Goal: Entertainment & Leisure: Consume media (video, audio)

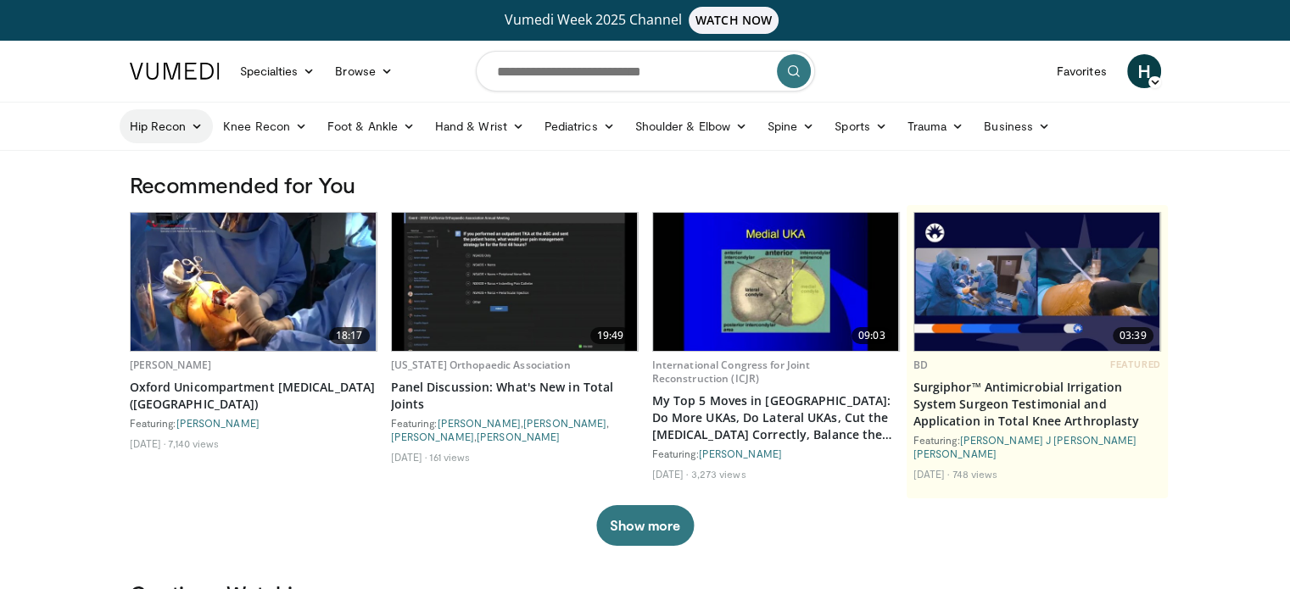
click at [172, 127] on link "Hip Recon" at bounding box center [167, 126] width 94 height 34
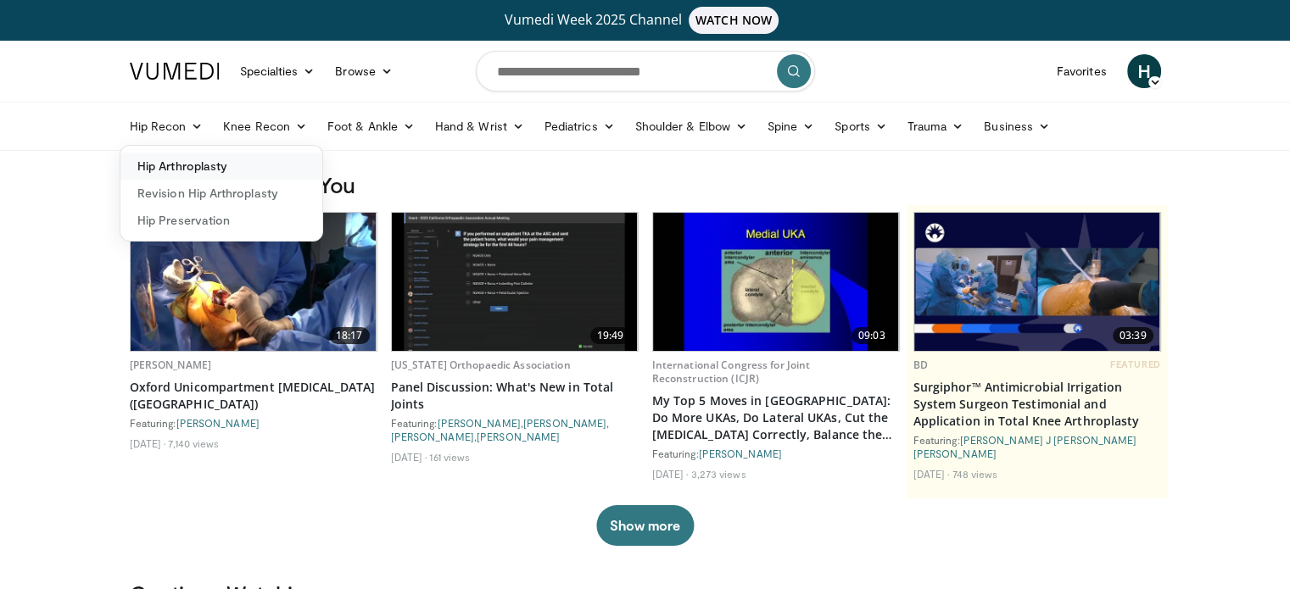
click at [184, 154] on link "Hip Arthroplasty" at bounding box center [221, 166] width 202 height 27
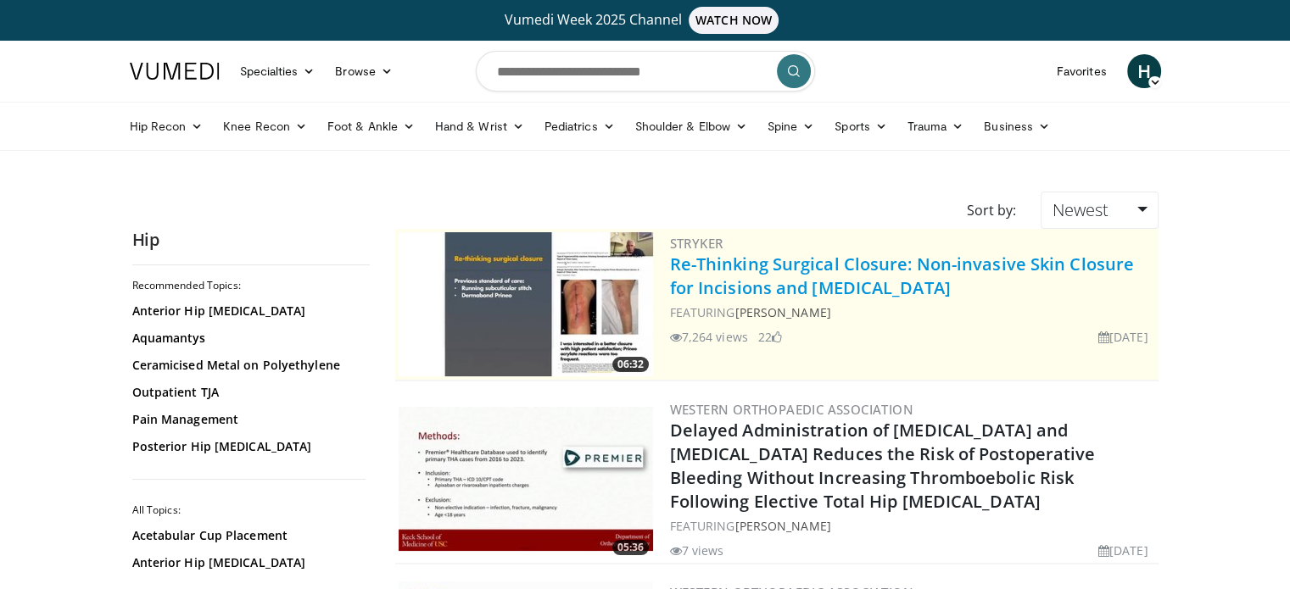
click at [731, 276] on link "Re-Thinking Surgical Closure: Non-invasive Skin Closure for Incisions and [MEDI…" at bounding box center [902, 276] width 465 height 47
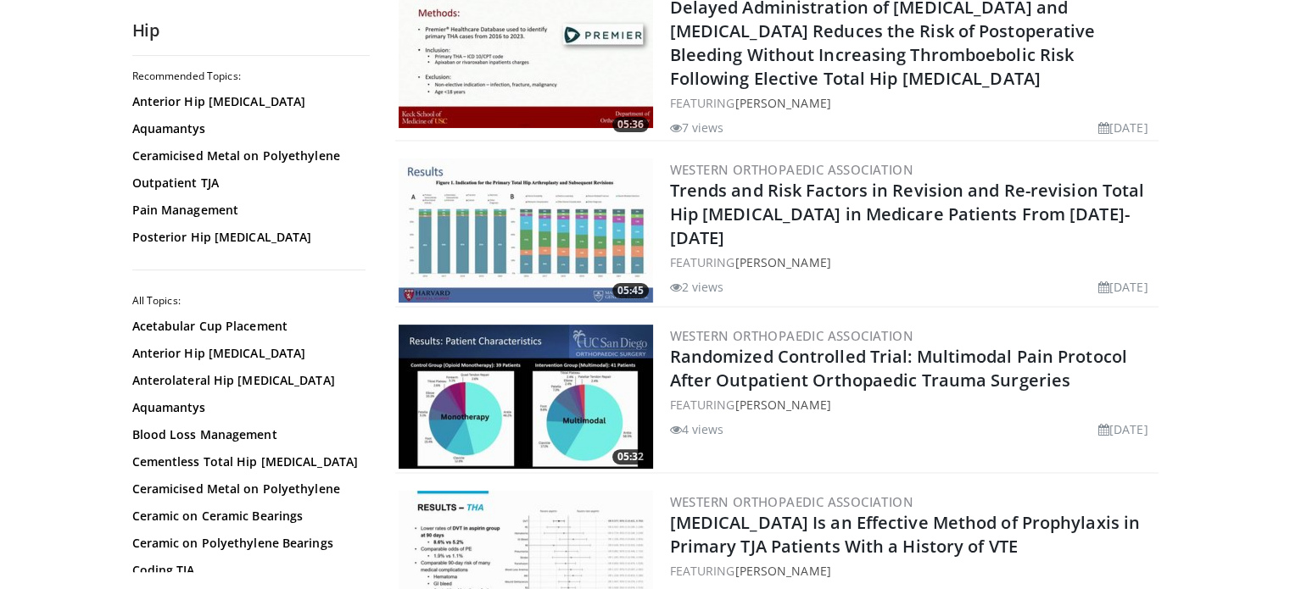
scroll to position [424, 0]
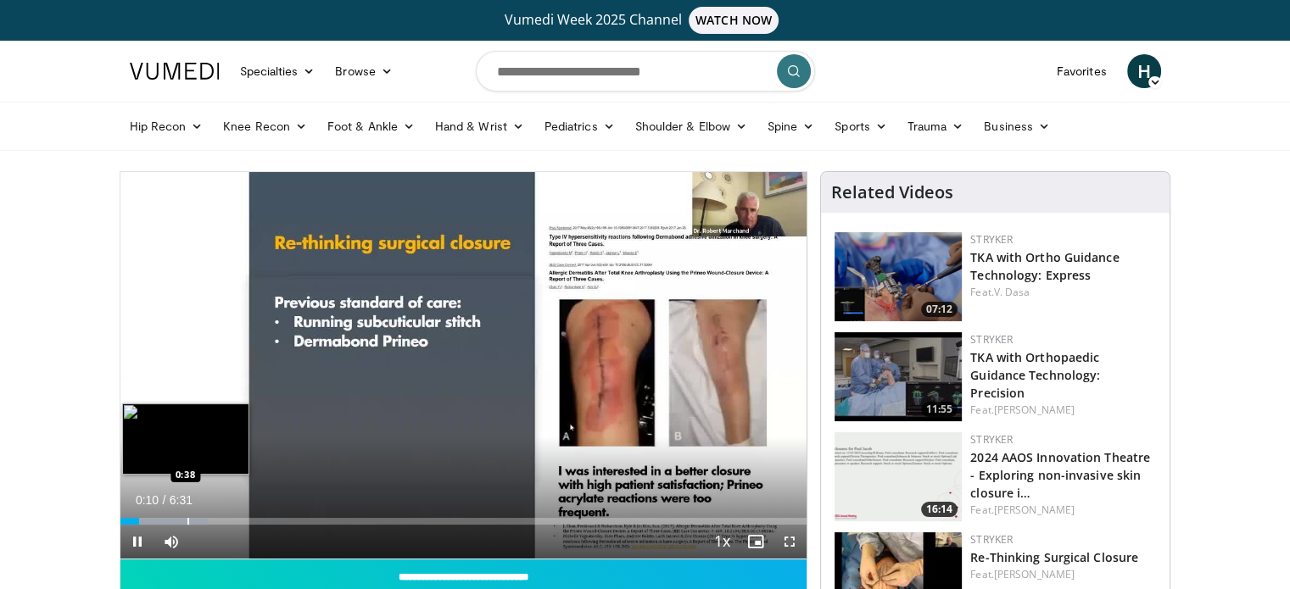
click at [187, 521] on div "Progress Bar" at bounding box center [188, 521] width 2 height 7
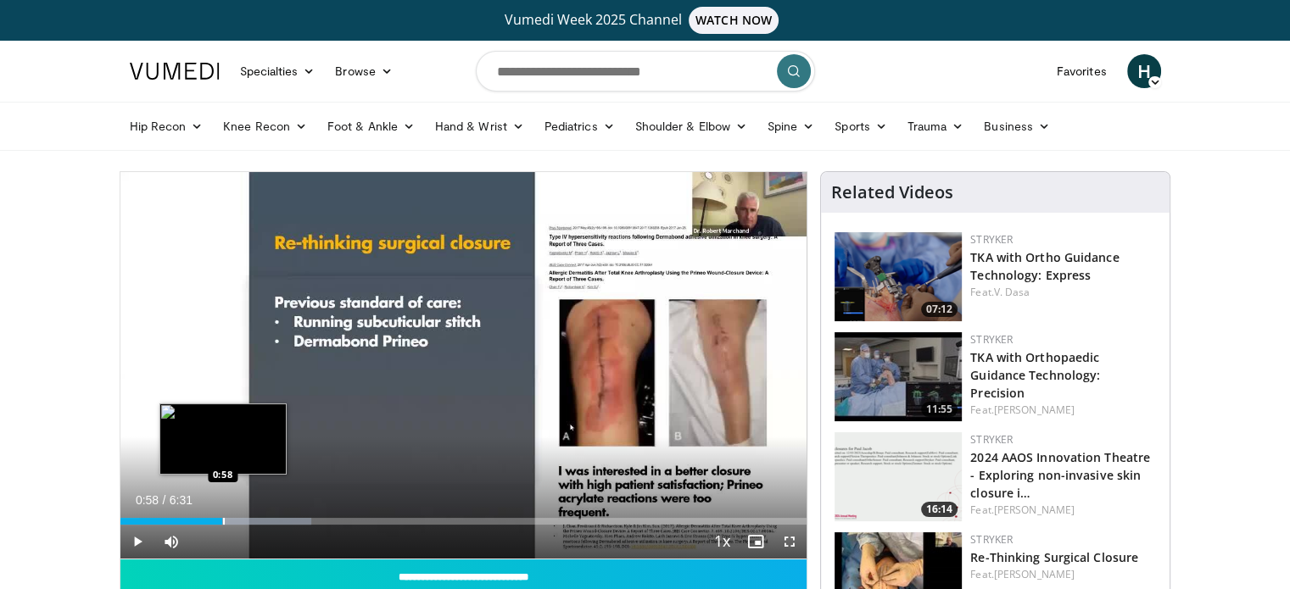
click at [223, 518] on div "Progress Bar" at bounding box center [224, 521] width 2 height 7
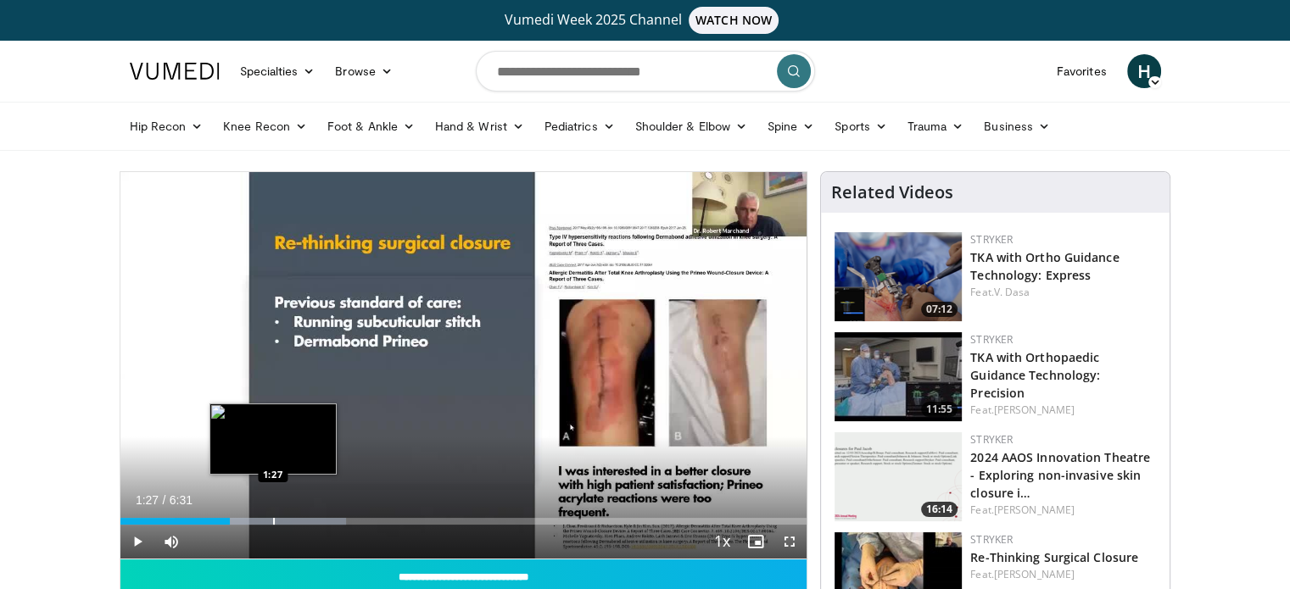
click at [273, 515] on div "Loaded : 32.90% 1:27 1:27" at bounding box center [463, 517] width 687 height 16
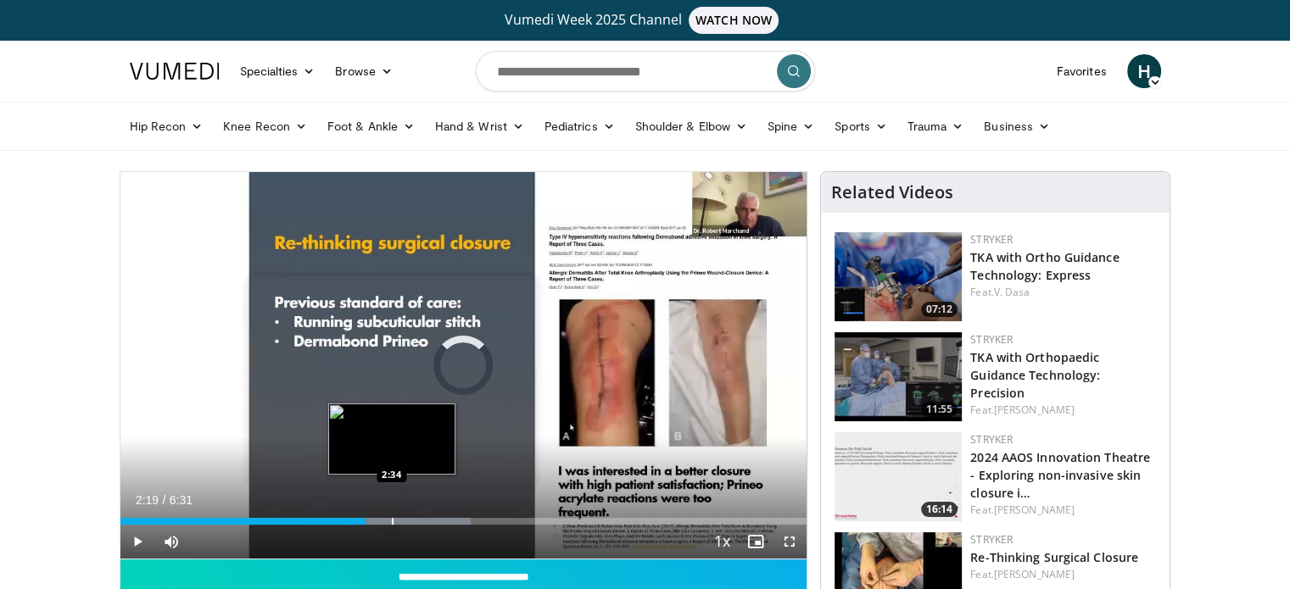
click at [391, 516] on div "Loaded : 51.06% 2:20 2:34" at bounding box center [463, 517] width 687 height 16
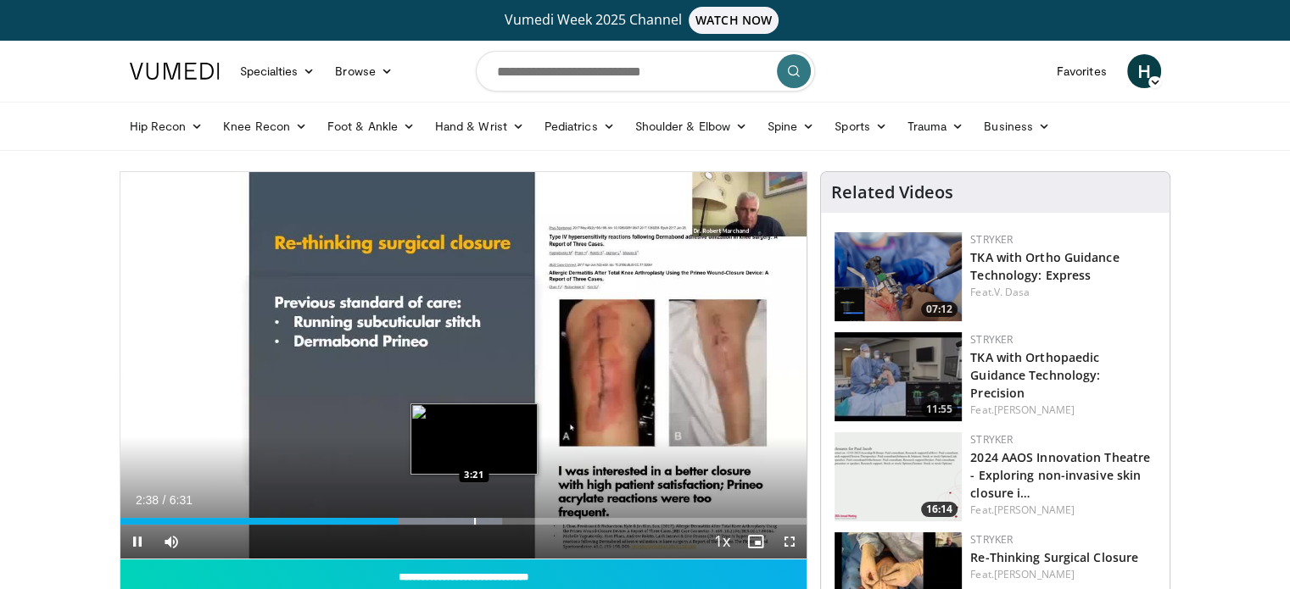
click at [471, 522] on div "Loaded : 55.70% 2:38 3:21" at bounding box center [463, 521] width 687 height 7
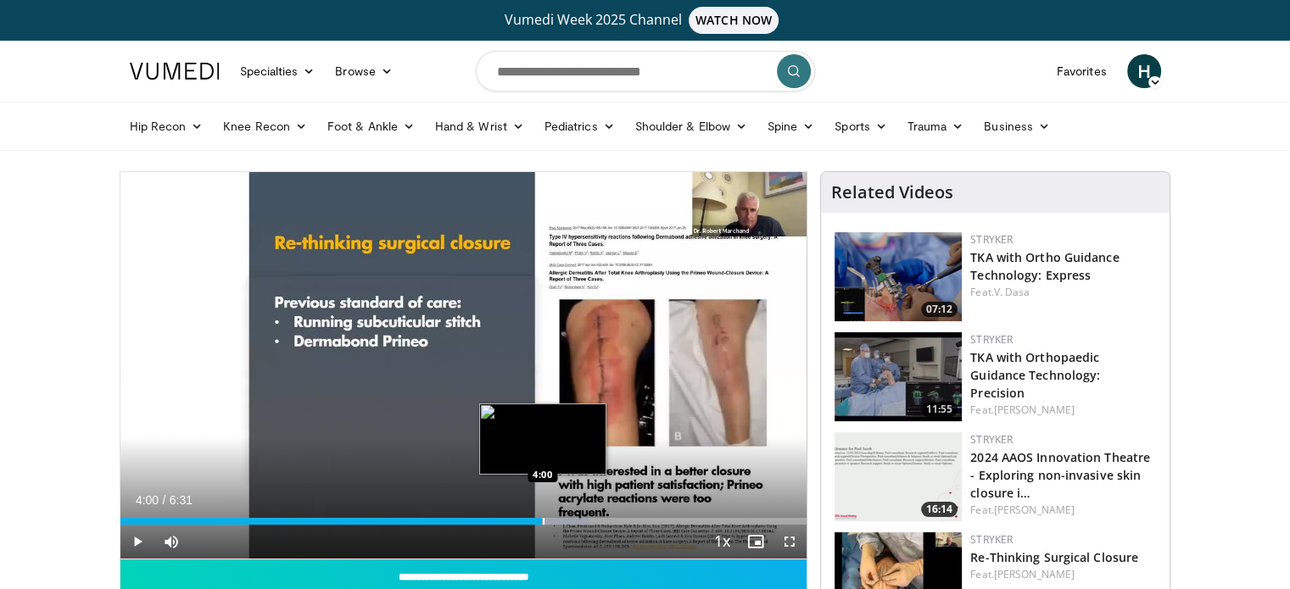
click at [543, 518] on div "Progress Bar" at bounding box center [544, 521] width 2 height 7
